Goal: Task Accomplishment & Management: Manage account settings

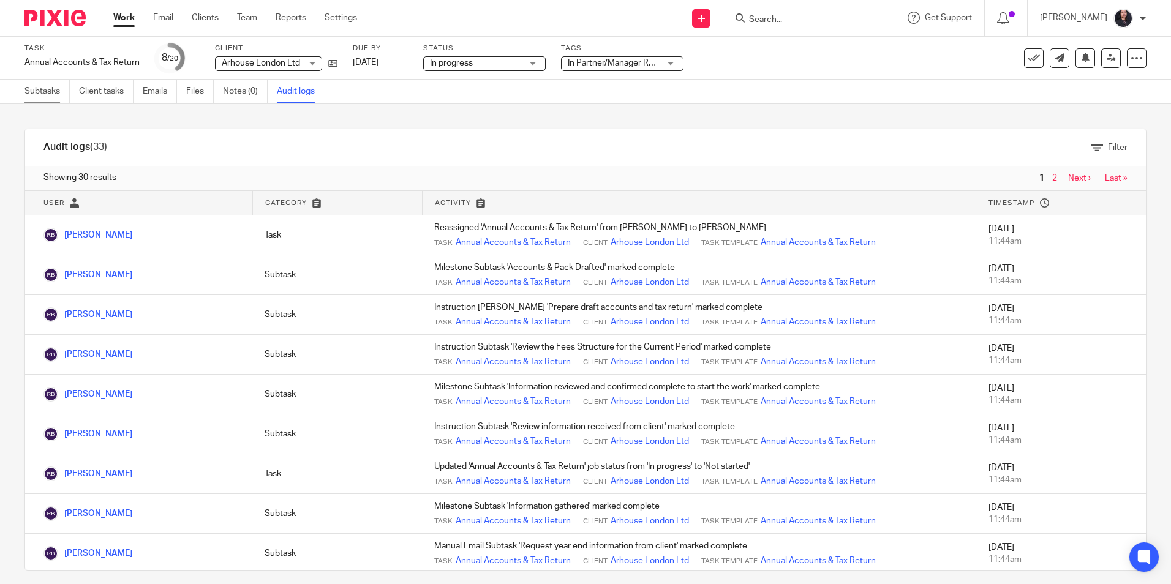
click at [36, 94] on link "Subtasks" at bounding box center [46, 92] width 45 height 24
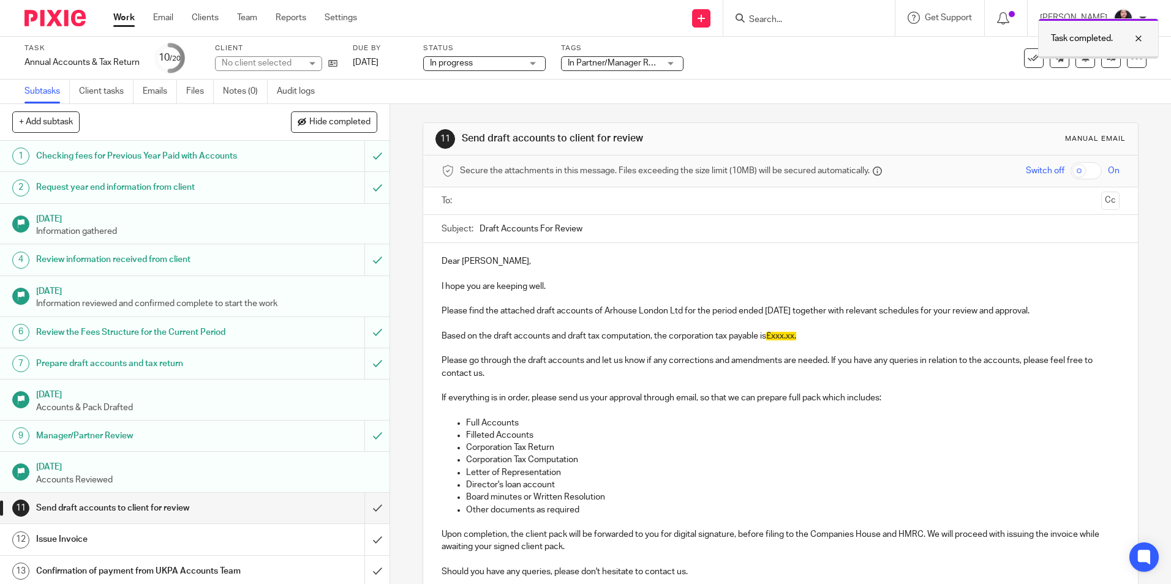
click at [1140, 35] on div at bounding box center [1129, 38] width 33 height 15
click at [1106, 59] on icon at bounding box center [1110, 57] width 9 height 9
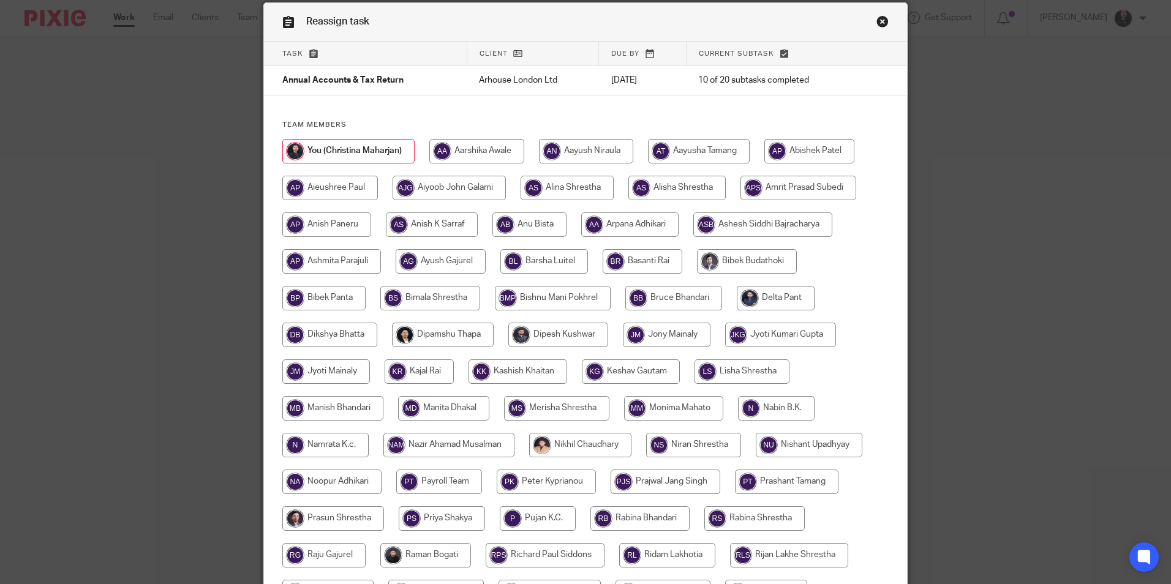
scroll to position [122, 0]
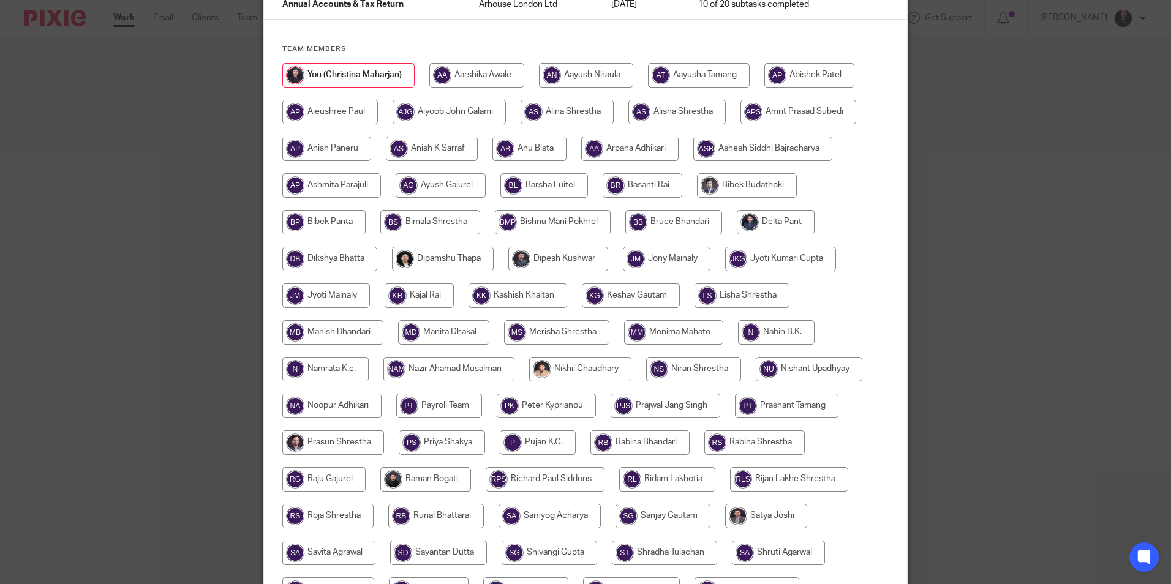
click at [654, 443] on input "radio" at bounding box center [639, 442] width 99 height 24
radio input "true"
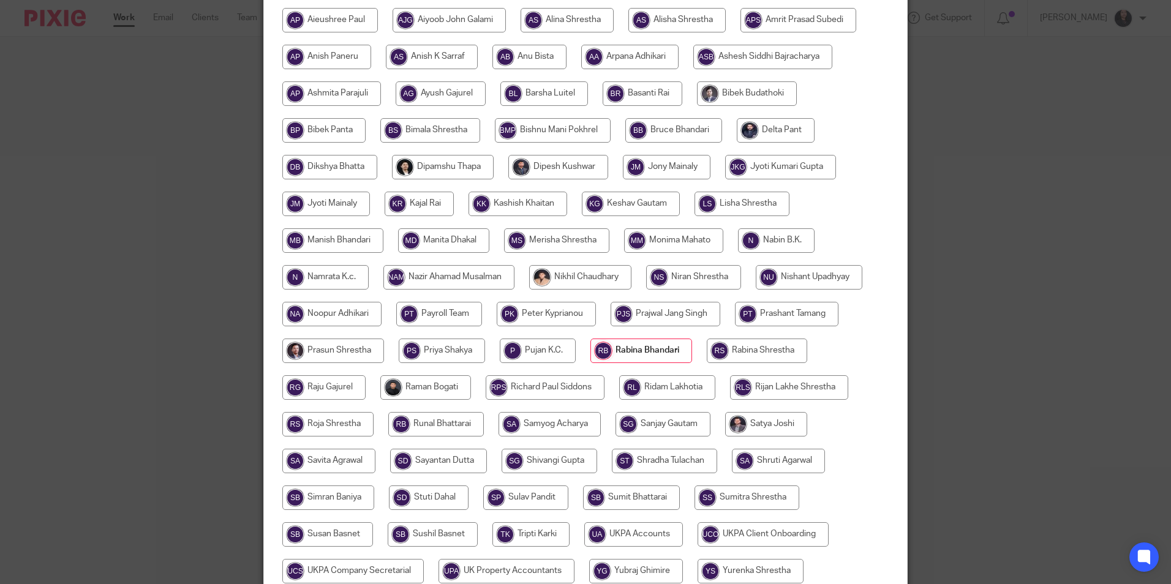
scroll to position [327, 0]
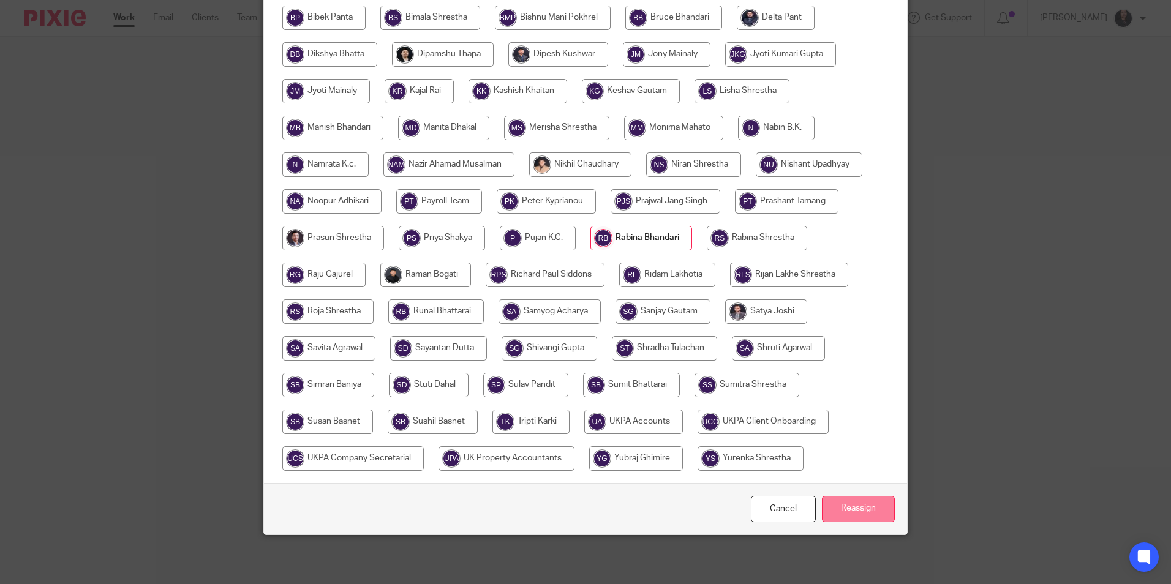
click at [847, 501] on input "Reassign" at bounding box center [858, 509] width 73 height 26
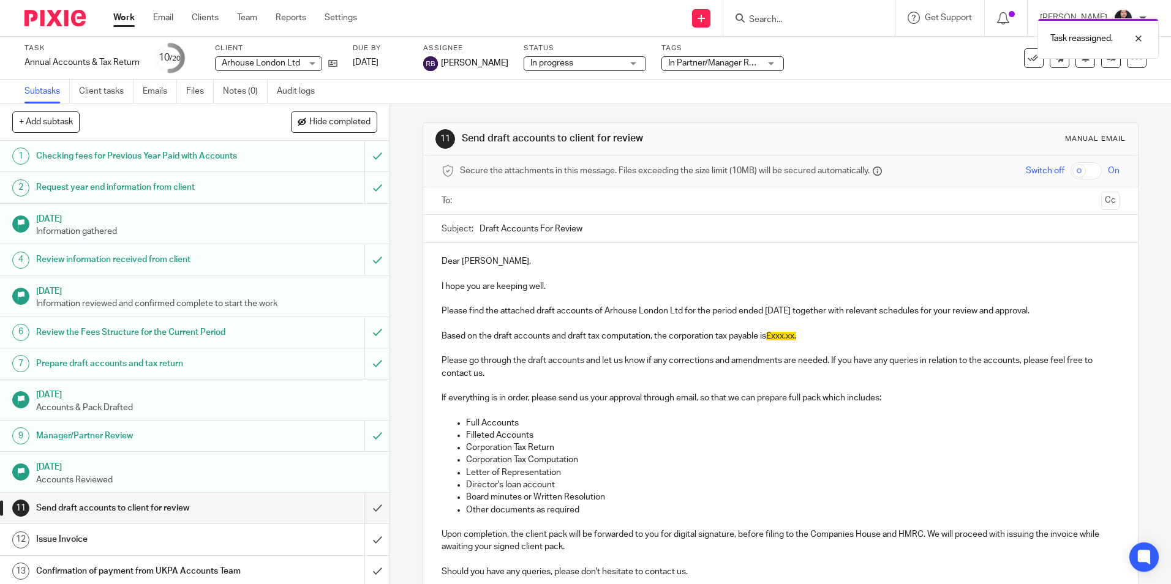
click at [38, 22] on img at bounding box center [54, 18] width 61 height 17
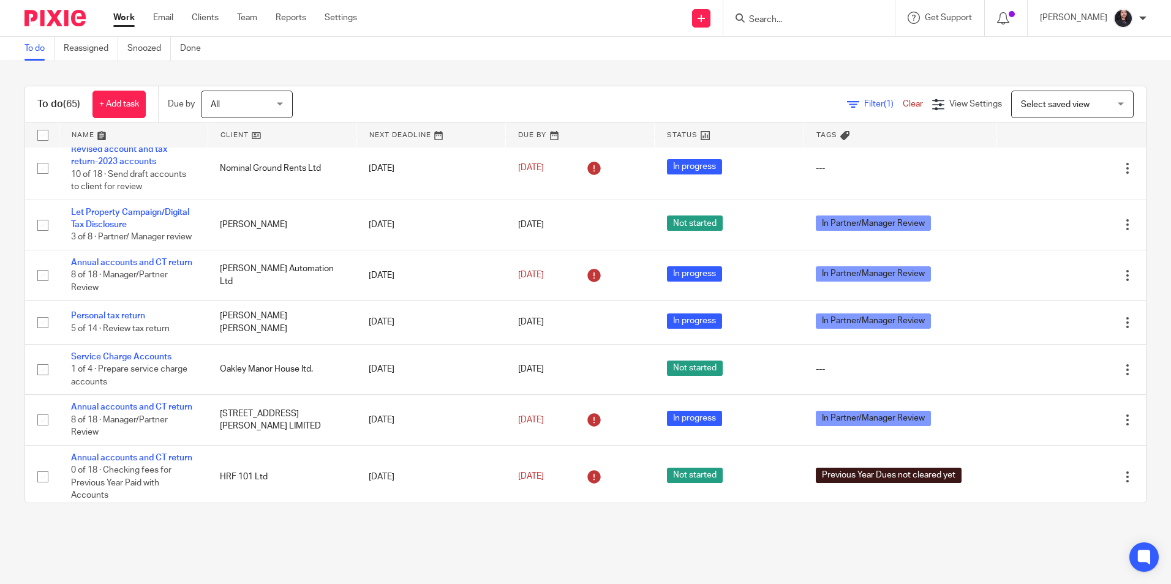
scroll to position [122, 0]
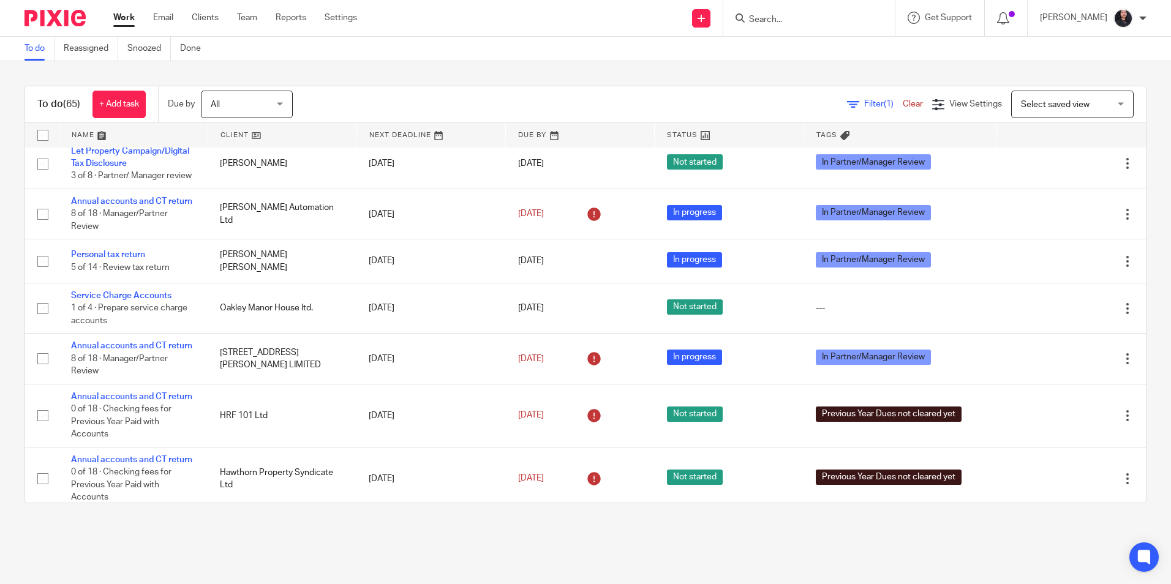
click at [779, 12] on form at bounding box center [813, 17] width 130 height 15
click at [805, 16] on input "Search" at bounding box center [803, 20] width 110 height 11
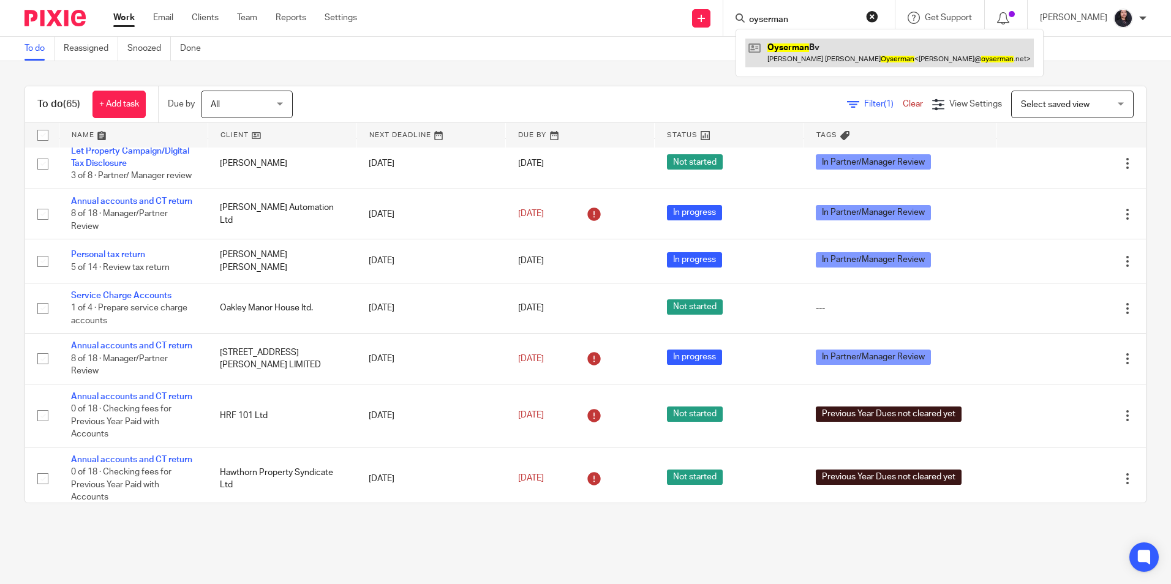
type input "oyserman"
